Goal: Check status: Check status

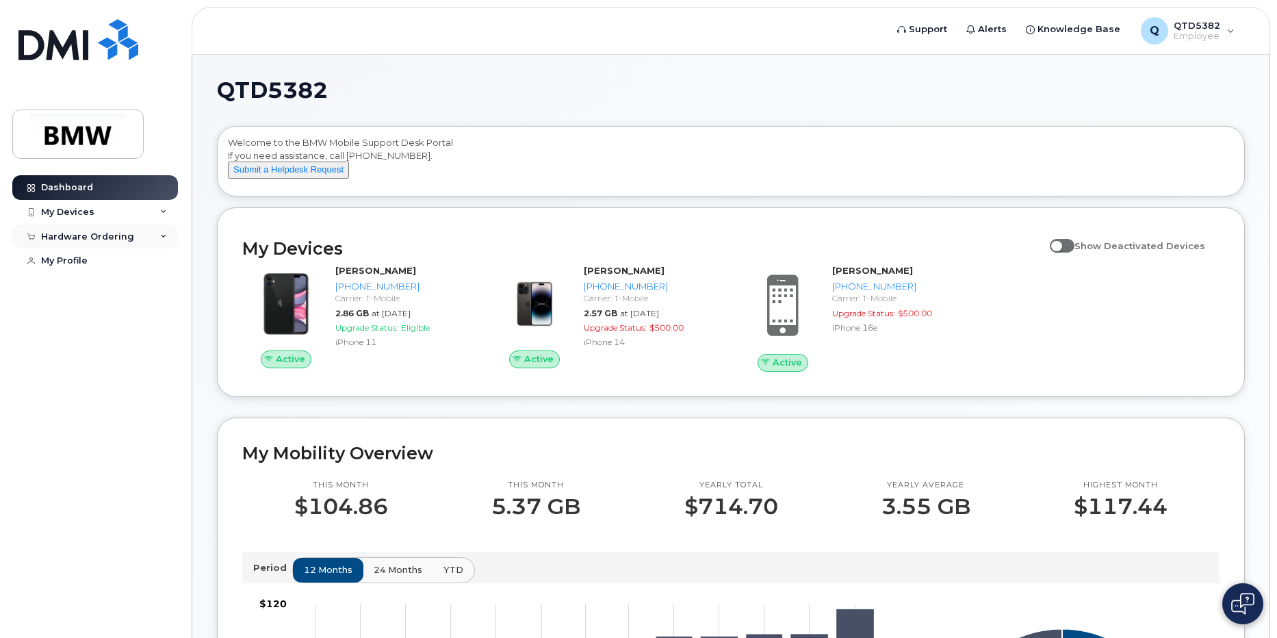
click at [129, 234] on div "Hardware Ordering" at bounding box center [87, 236] width 93 height 11
click at [75, 268] on link "My Orders" at bounding box center [107, 261] width 142 height 26
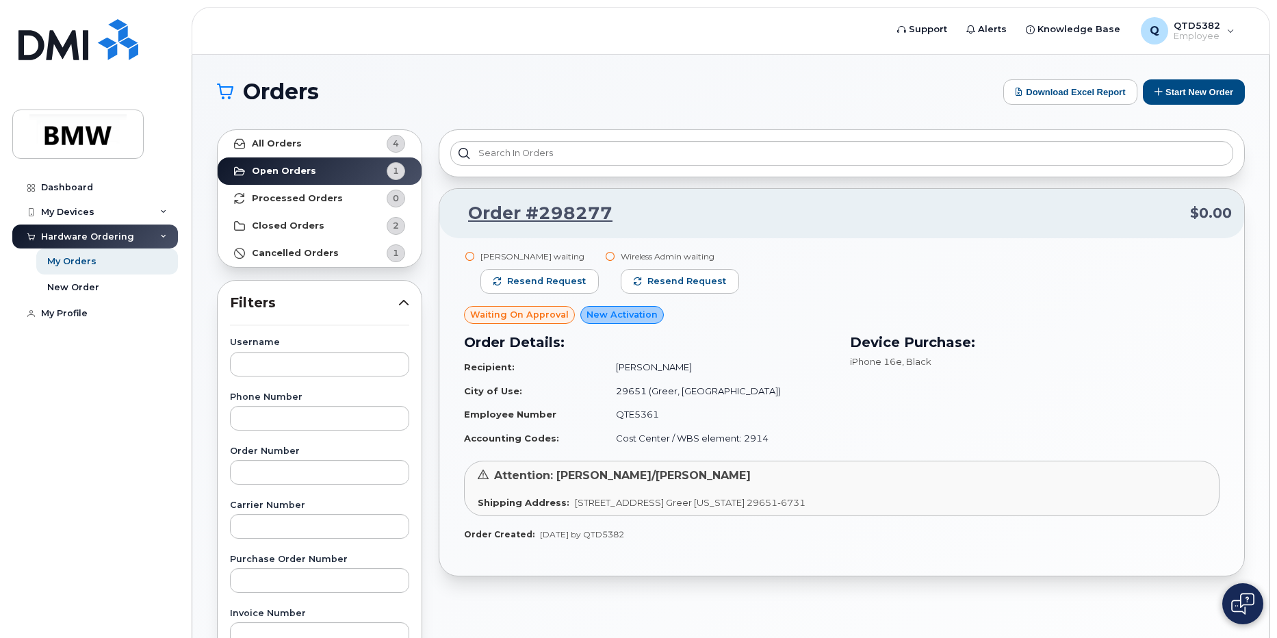
click at [526, 267] on div "[PERSON_NAME] waiting Resend request" at bounding box center [539, 278] width 118 height 55
click at [526, 276] on span "Resend request" at bounding box center [546, 281] width 79 height 12
click at [694, 276] on span "Resend request" at bounding box center [687, 281] width 79 height 12
